Goal: Navigation & Orientation: Find specific page/section

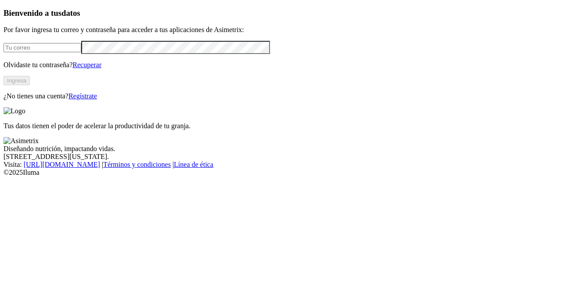
type input "ninfa.covaleda@premexcorp.com"
click at [30, 85] on button "Ingresa" at bounding box center [17, 80] width 26 height 9
